Goal: Task Accomplishment & Management: Manage account settings

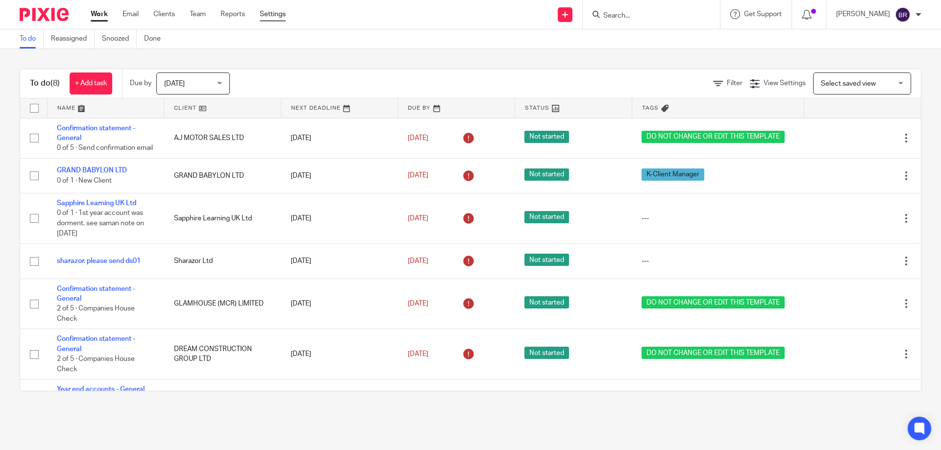
scroll to position [79, 0]
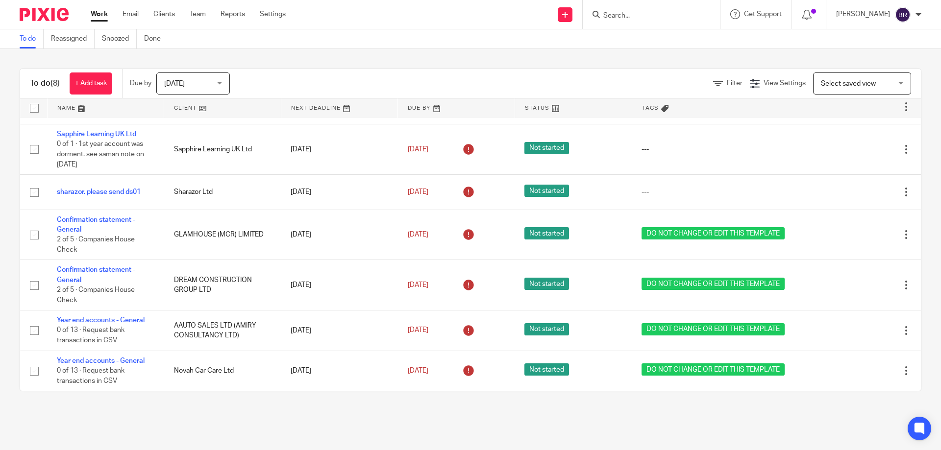
click at [623, 18] on input "Search" at bounding box center [646, 16] width 88 height 9
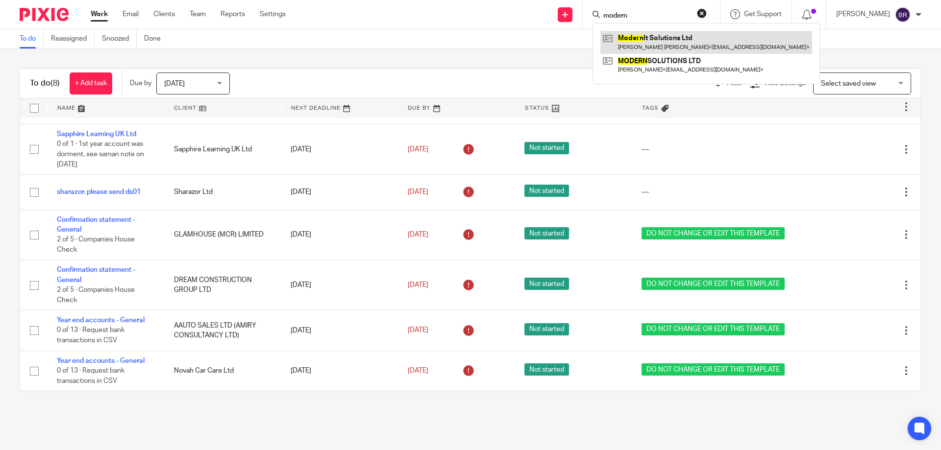
type input "modern"
click at [671, 50] on link at bounding box center [706, 42] width 212 height 23
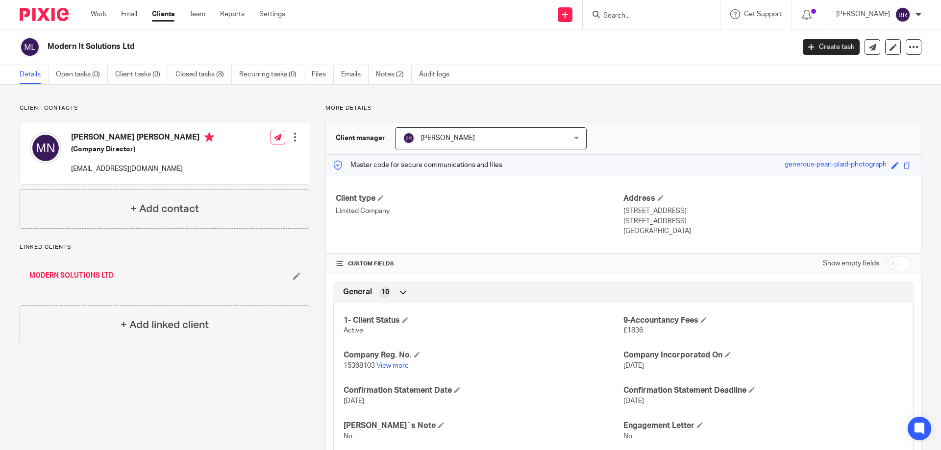
click at [359, 363] on span "15368103" at bounding box center [358, 365] width 31 height 7
copy p "15368103"
click at [396, 74] on link "Notes (2)" at bounding box center [394, 74] width 36 height 19
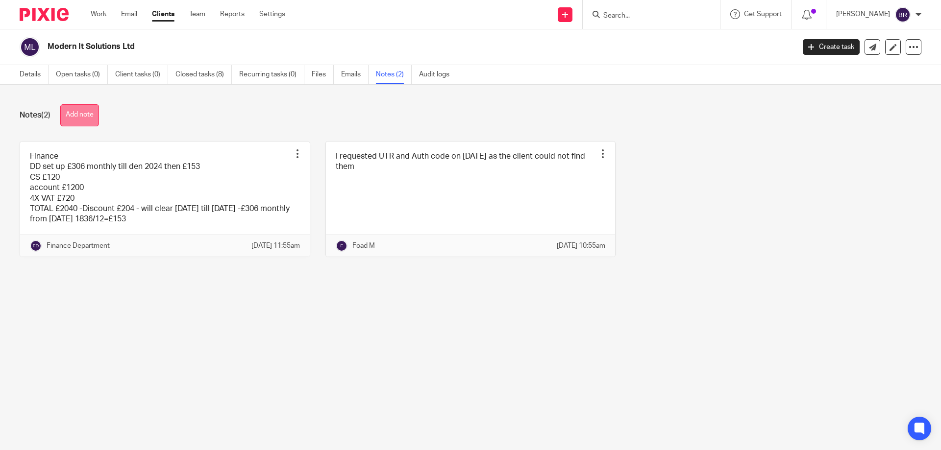
click at [74, 115] on button "Add note" at bounding box center [79, 115] width 39 height 22
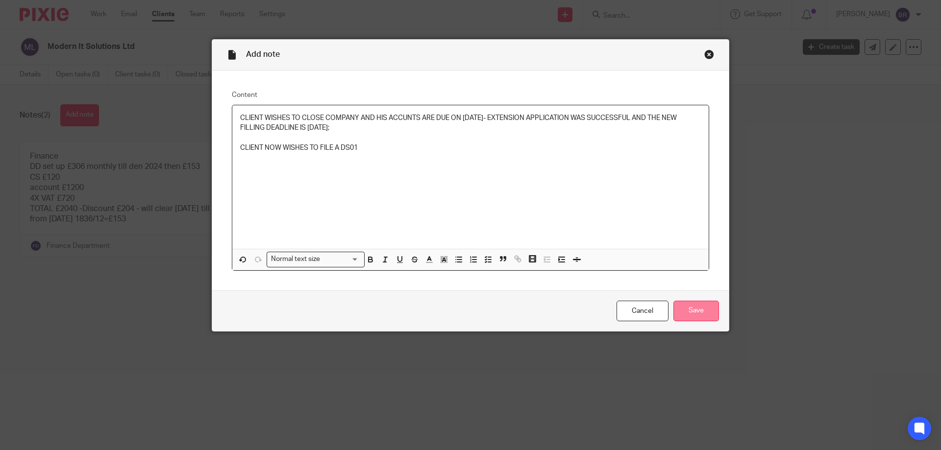
click at [697, 314] on input "Save" at bounding box center [696, 311] width 46 height 21
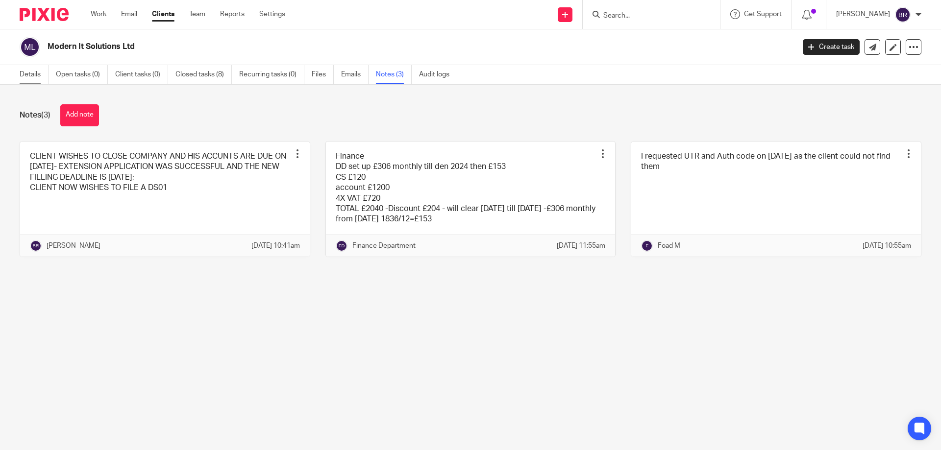
click at [44, 72] on link "Details" at bounding box center [34, 74] width 29 height 19
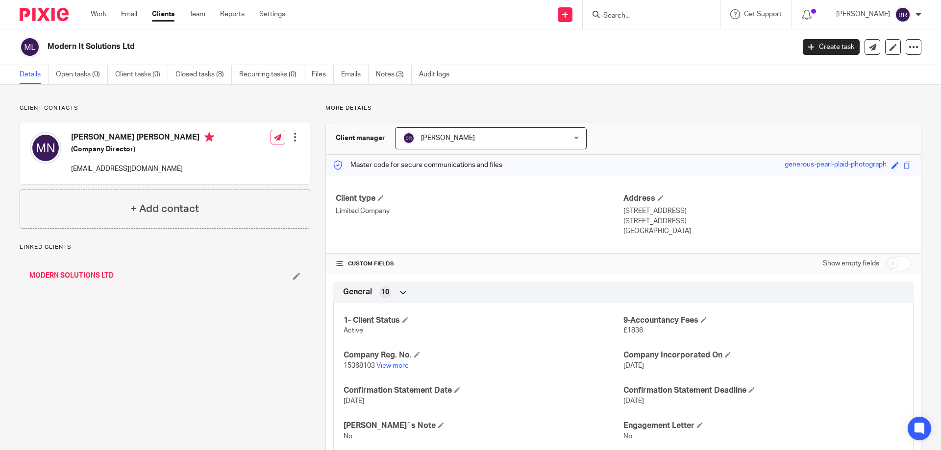
click at [359, 364] on span "15368103" at bounding box center [358, 365] width 31 height 7
copy p "15368103"
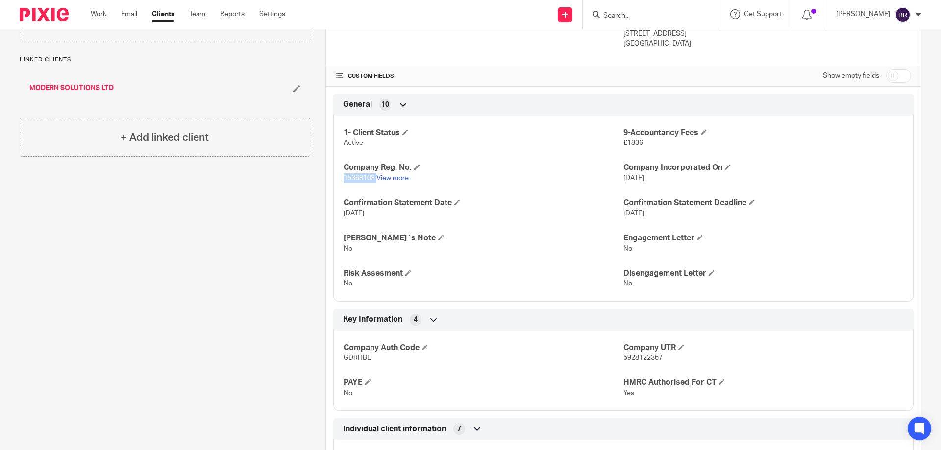
scroll to position [196, 0]
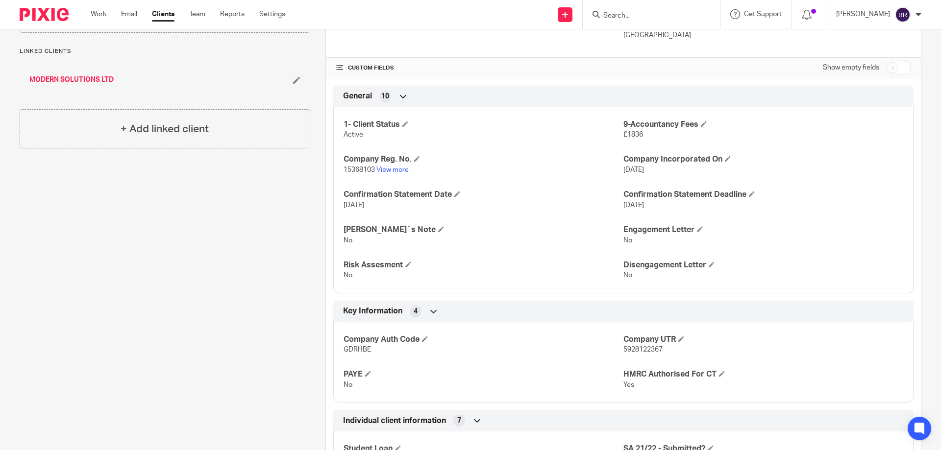
click at [359, 352] on span "GDRHBE" at bounding box center [356, 349] width 27 height 7
copy span "GDRHBE"
click at [385, 173] on link "View more" at bounding box center [392, 170] width 32 height 7
click at [641, 16] on input "Search" at bounding box center [646, 16] width 88 height 9
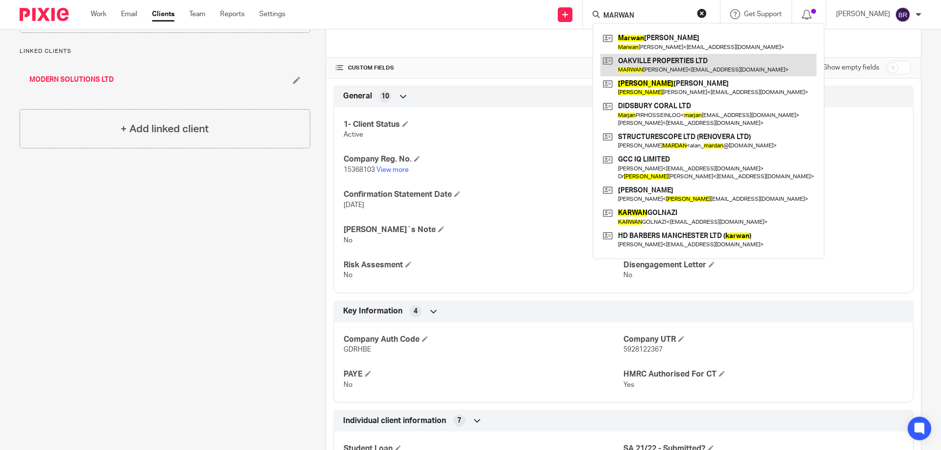
type input "MARWAN"
click at [691, 69] on link at bounding box center [708, 65] width 216 height 23
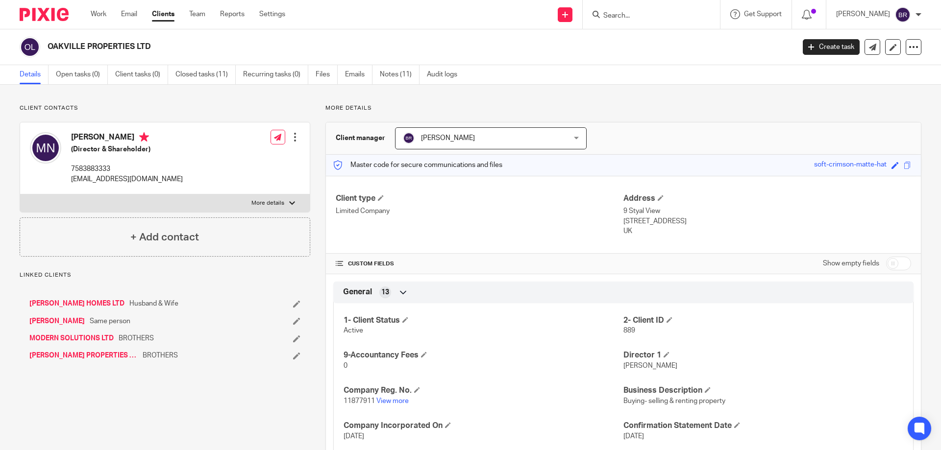
click at [261, 202] on p "More details" at bounding box center [267, 203] width 33 height 8
click at [20, 194] on input "More details" at bounding box center [20, 194] width 0 height 0
checkbox input "true"
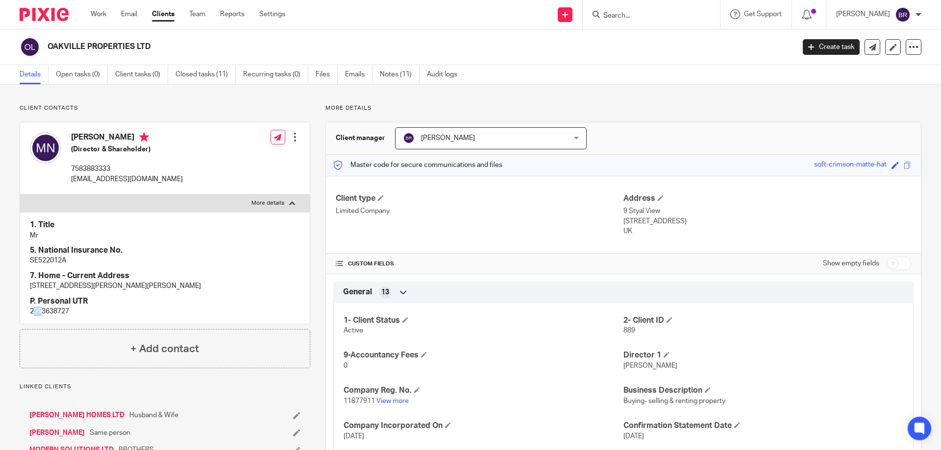
drag, startPoint x: 33, startPoint y: 312, endPoint x: 41, endPoint y: 313, distance: 7.9
click at [41, 313] on p "2053638727" at bounding box center [165, 312] width 270 height 10
click at [42, 314] on p "2053638727" at bounding box center [165, 312] width 270 height 10
drag, startPoint x: 40, startPoint y: 313, endPoint x: 49, endPoint y: 313, distance: 9.8
click at [49, 313] on p "2053638727" at bounding box center [165, 312] width 270 height 10
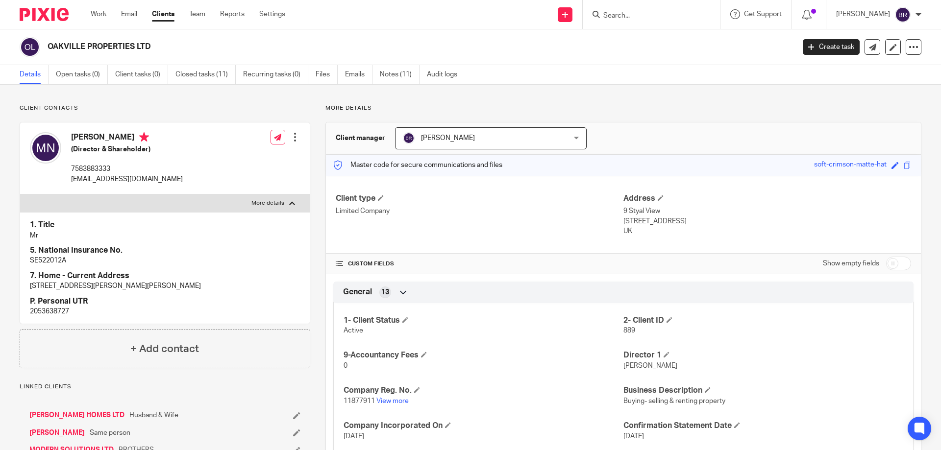
click at [100, 313] on p "2053638727" at bounding box center [165, 312] width 270 height 10
click at [644, 13] on input "Search" at bounding box center [646, 16] width 88 height 9
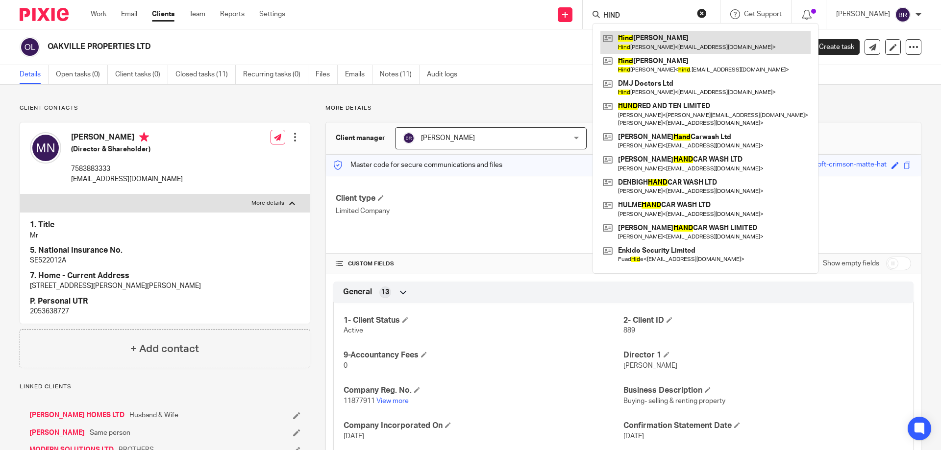
type input "HIND"
click at [655, 40] on link at bounding box center [705, 42] width 210 height 23
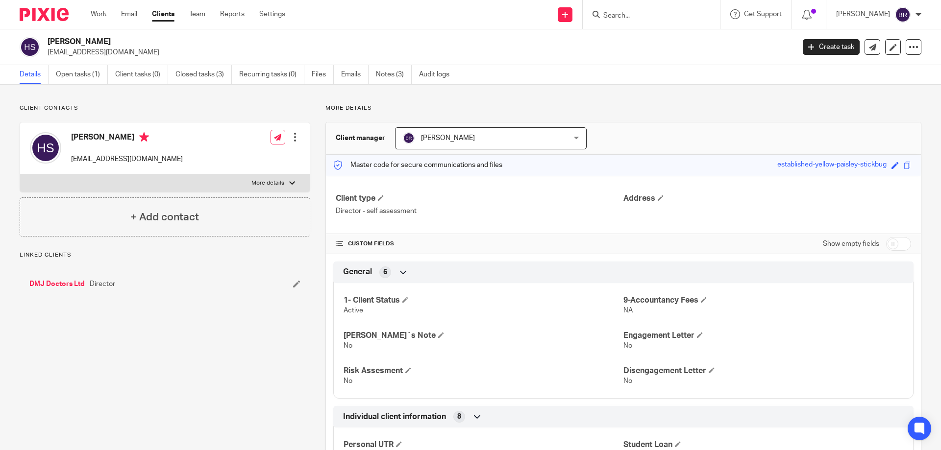
click at [278, 180] on p "More details" at bounding box center [267, 183] width 33 height 8
click at [20, 174] on input "More details" at bounding box center [20, 174] width 0 height 0
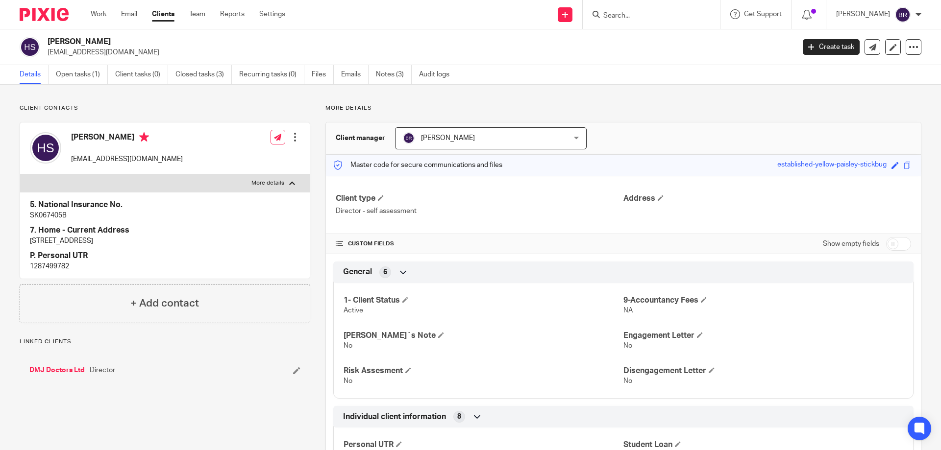
click at [278, 180] on p "More details" at bounding box center [267, 183] width 33 height 8
click at [20, 174] on input "More details" at bounding box center [20, 174] width 0 height 0
checkbox input "false"
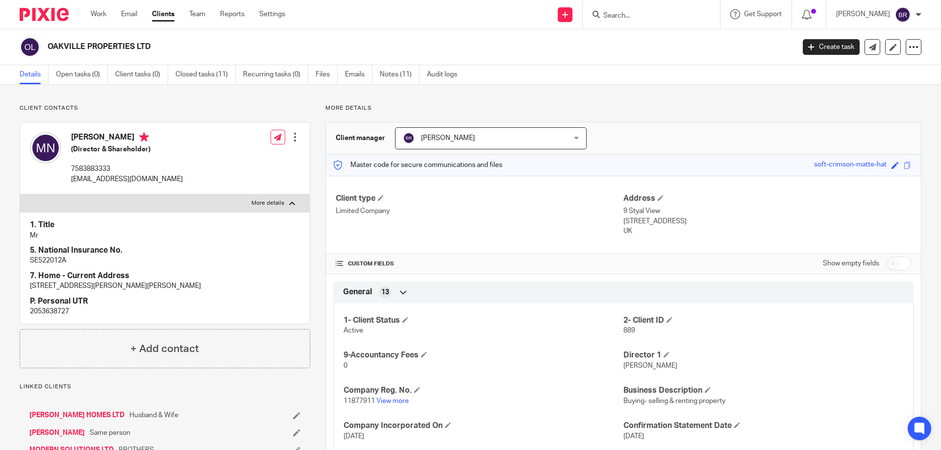
click at [651, 16] on input "Search" at bounding box center [646, 16] width 88 height 9
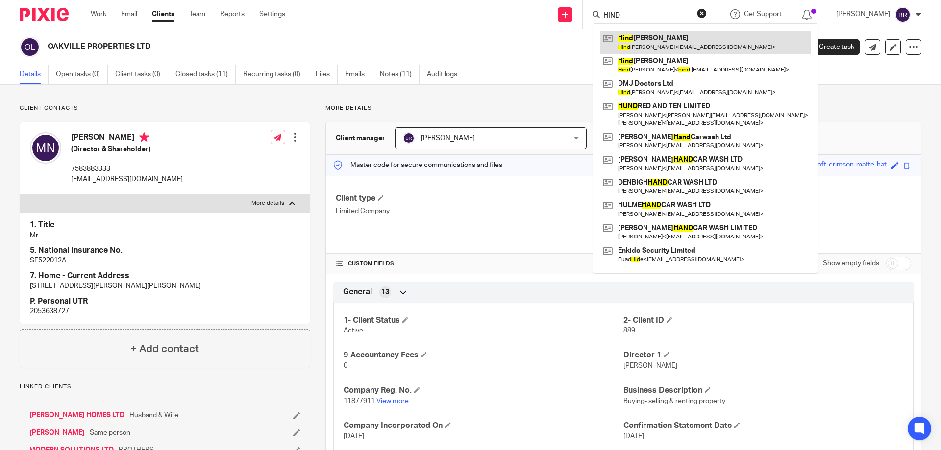
type input "HIND"
click at [705, 42] on link at bounding box center [705, 42] width 210 height 23
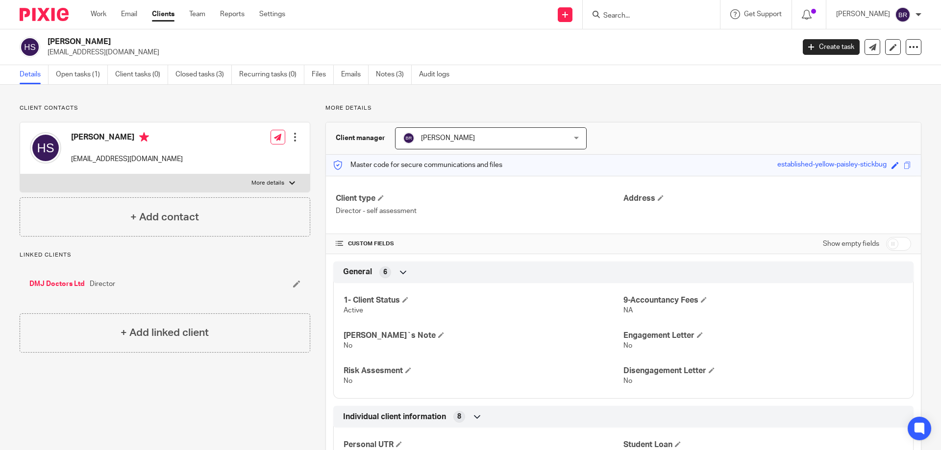
click at [241, 174] on label "More details" at bounding box center [165, 183] width 290 height 18
click at [20, 174] on input "More details" at bounding box center [20, 174] width 0 height 0
checkbox input "true"
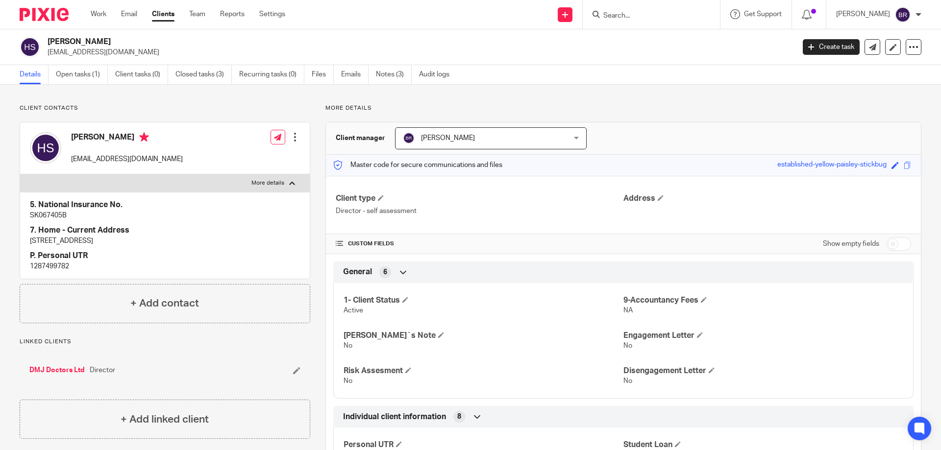
click at [59, 267] on p "1287499782" at bounding box center [165, 267] width 270 height 10
copy p "1287499782"
